Goal: Task Accomplishment & Management: Manage account settings

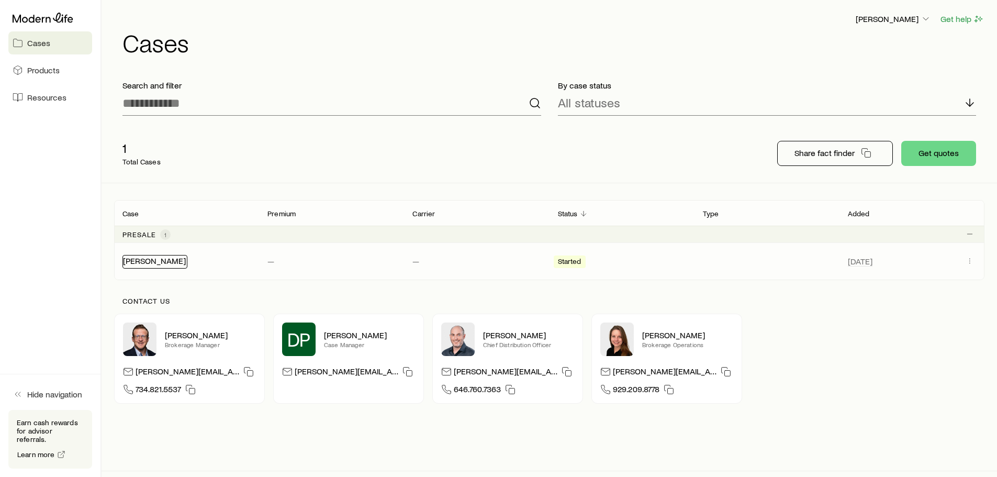
click at [155, 260] on link "[PERSON_NAME]" at bounding box center [154, 260] width 63 height 10
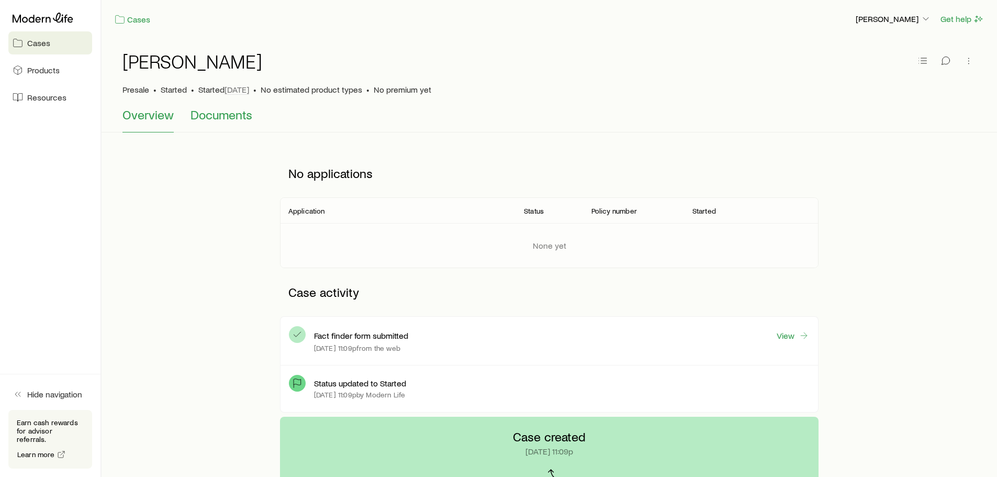
click at [218, 116] on span "Documents" at bounding box center [221, 114] width 62 height 15
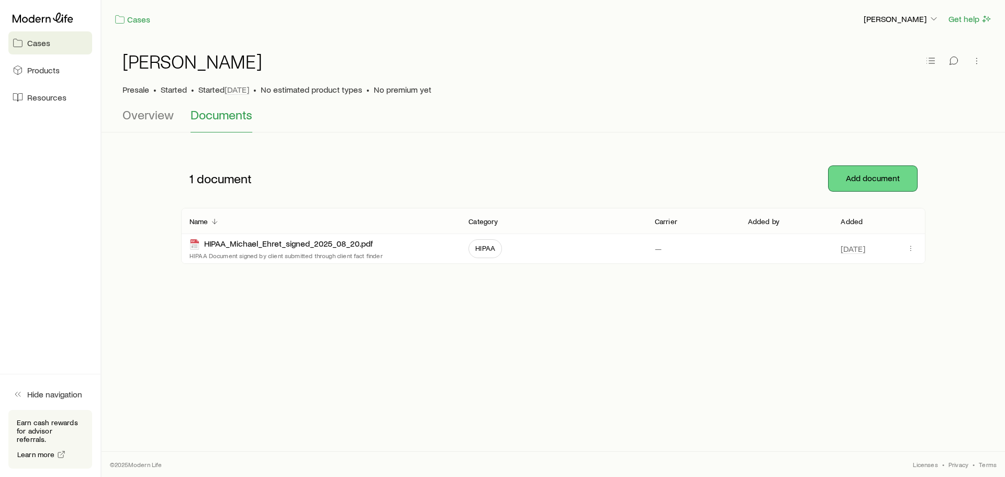
click at [879, 177] on button "Add document" at bounding box center [872, 178] width 88 height 25
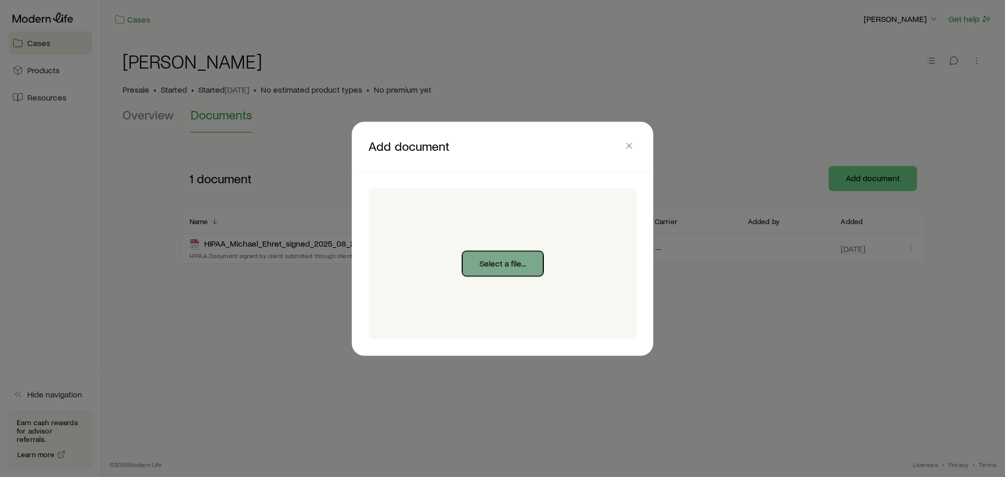
click at [495, 263] on button "Select a file..." at bounding box center [502, 263] width 81 height 25
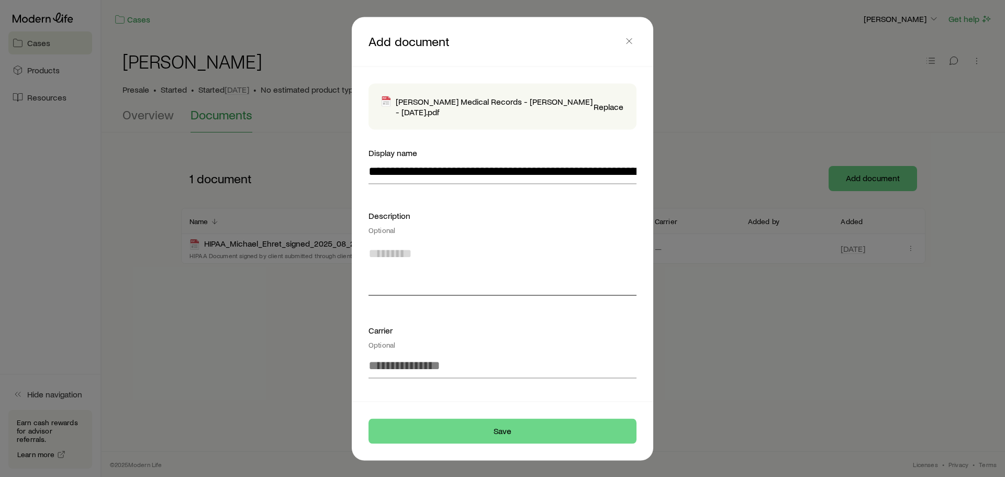
click at [375, 285] on textarea at bounding box center [502, 266] width 268 height 57
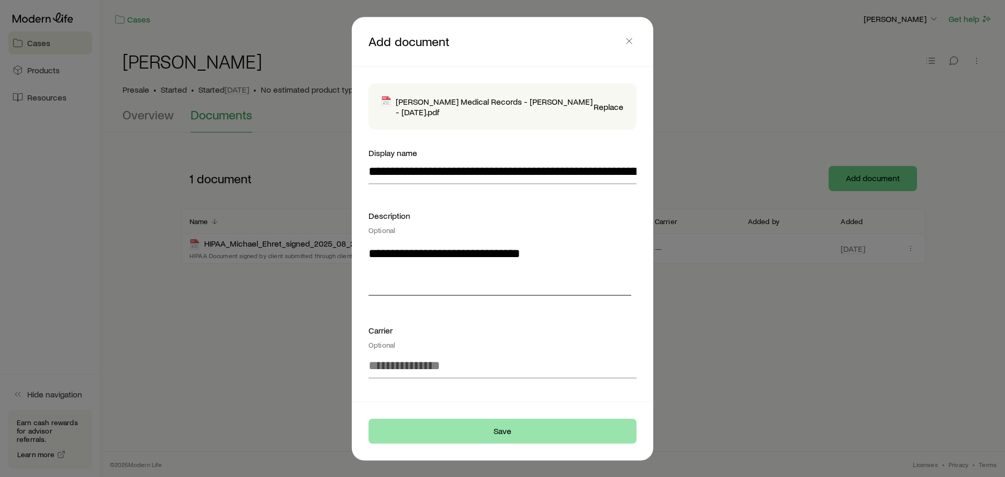
type textarea "**********"
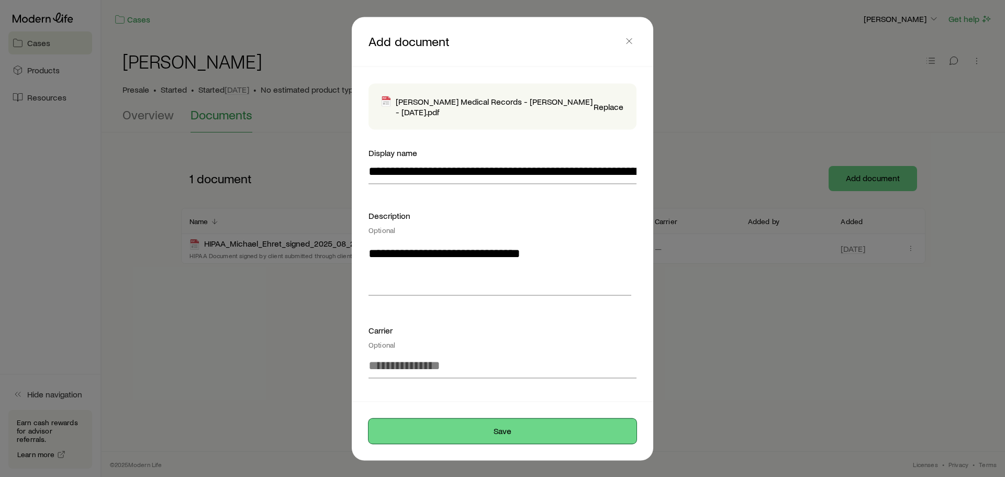
click at [504, 432] on button "Save" at bounding box center [502, 430] width 268 height 25
